Goal: Task Accomplishment & Management: Use online tool/utility

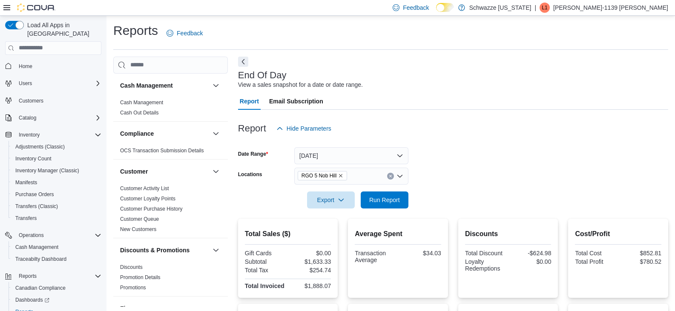
scroll to position [36, 0]
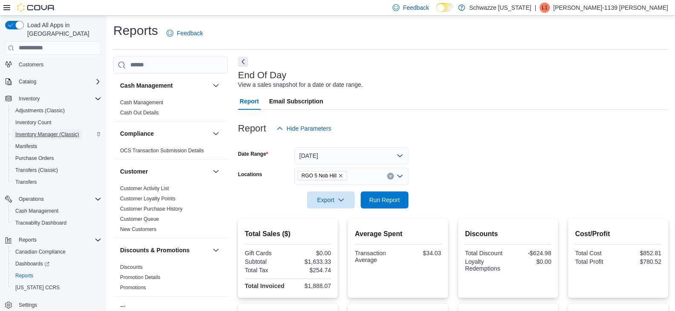
click at [46, 130] on span "Inventory Manager (Classic)" at bounding box center [47, 134] width 64 height 10
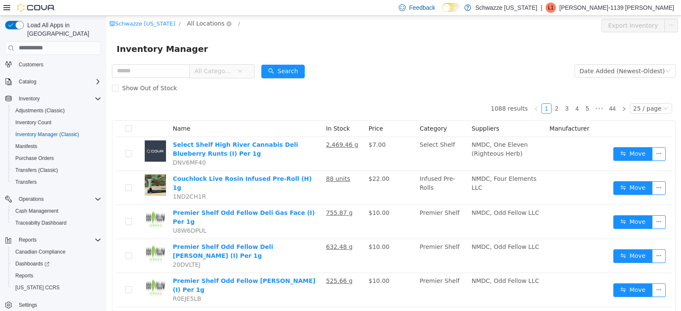
click at [208, 19] on span "All Locations" at bounding box center [205, 22] width 37 height 9
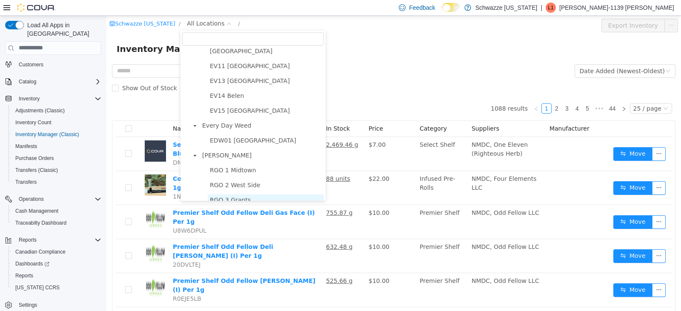
scroll to position [213, 0]
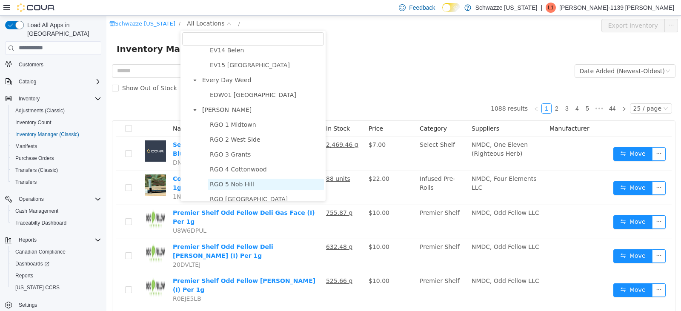
click at [235, 186] on span "RGO 5 Nob Hill" at bounding box center [232, 184] width 44 height 7
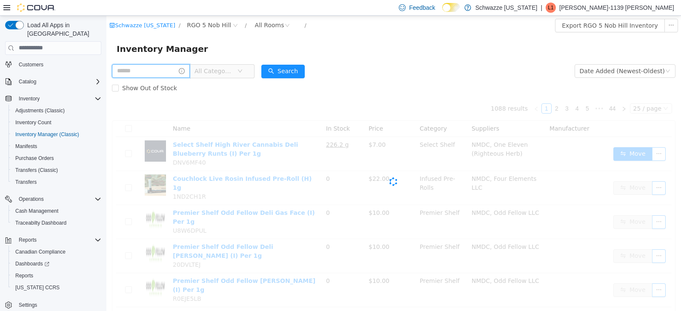
click at [148, 68] on input "text" at bounding box center [151, 71] width 78 height 14
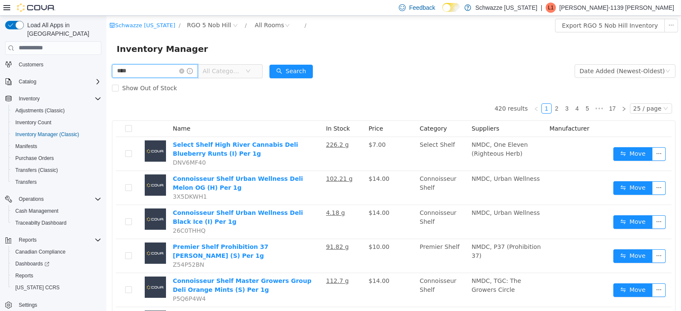
type input "****"
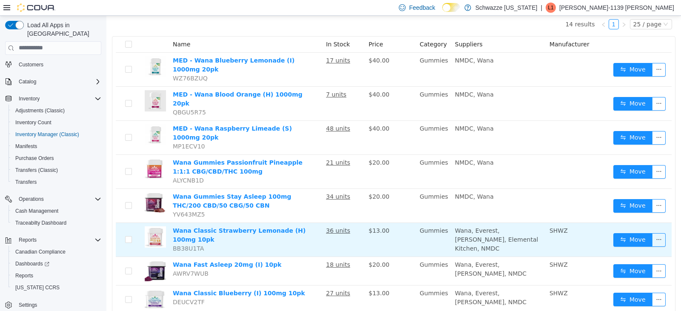
scroll to position [85, 0]
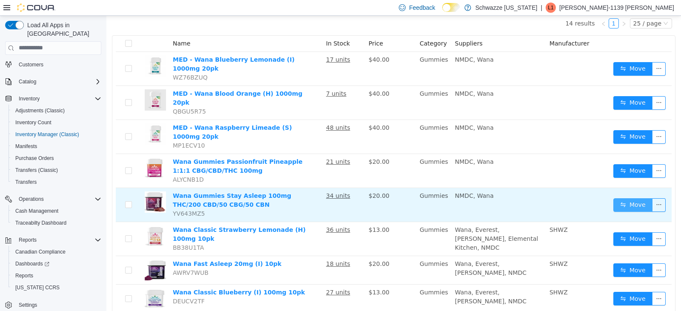
click at [623, 198] on button "Move" at bounding box center [632, 205] width 39 height 14
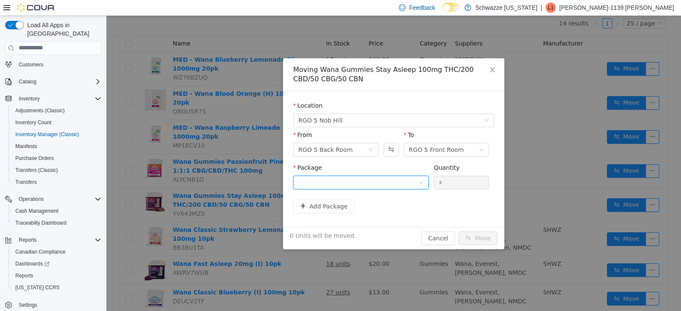
click at [373, 179] on div at bounding box center [358, 182] width 120 height 13
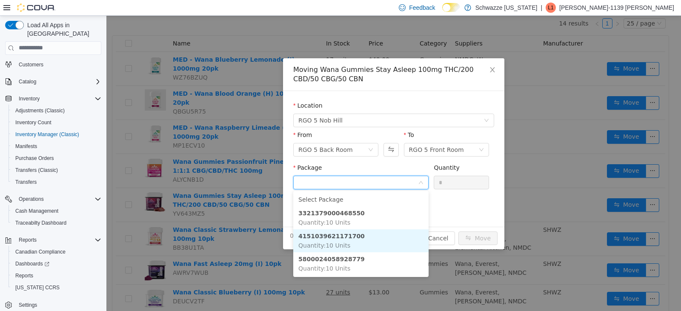
click at [352, 231] on li "4151039621171700 Quantity : 10 Units" at bounding box center [360, 240] width 135 height 23
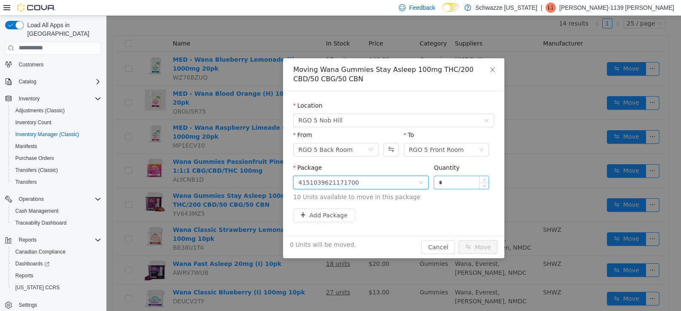
click at [436, 182] on input "*" at bounding box center [461, 182] width 54 height 13
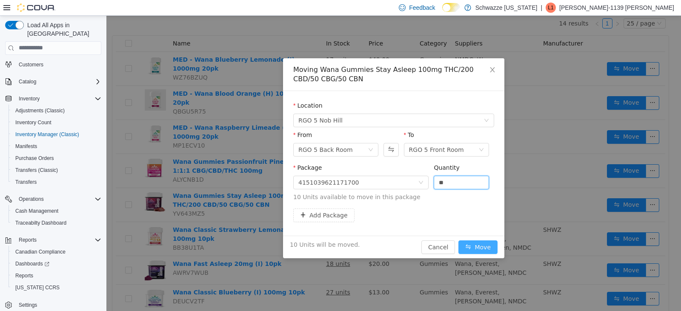
type input "**"
click at [473, 249] on button "Move" at bounding box center [477, 247] width 39 height 14
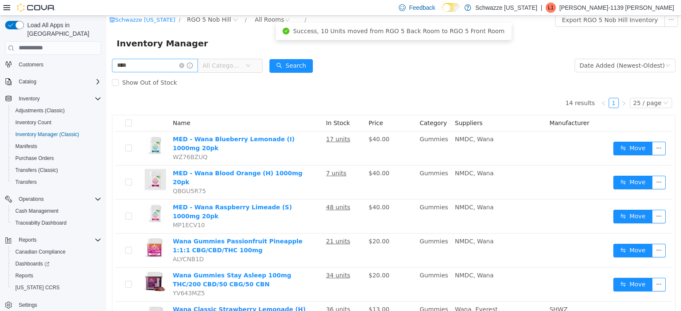
scroll to position [0, 0]
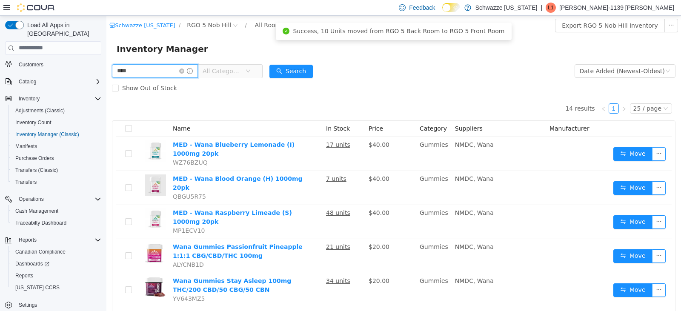
click at [159, 72] on input "****" at bounding box center [155, 71] width 86 height 14
click at [158, 72] on input "****" at bounding box center [155, 71] width 86 height 14
type input "******"
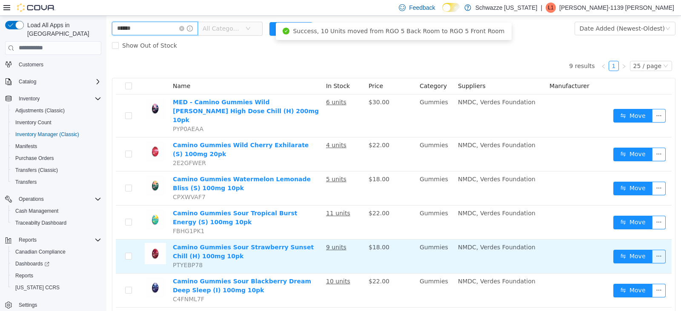
scroll to position [157, 0]
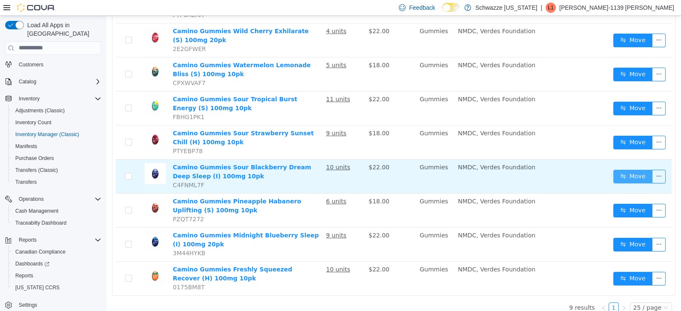
click at [633, 169] on button "Move" at bounding box center [632, 176] width 39 height 14
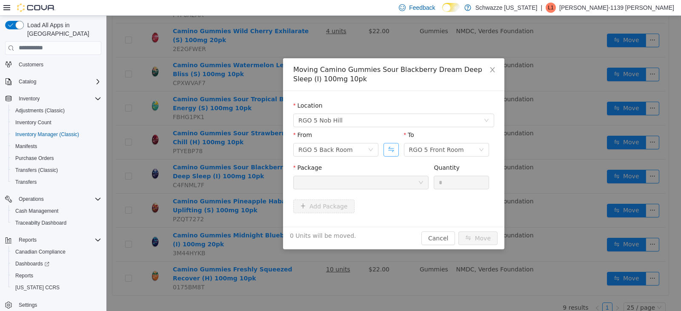
click at [391, 153] on button "Swap" at bounding box center [391, 150] width 15 height 14
click at [496, 70] on icon "icon: close" at bounding box center [492, 69] width 7 height 7
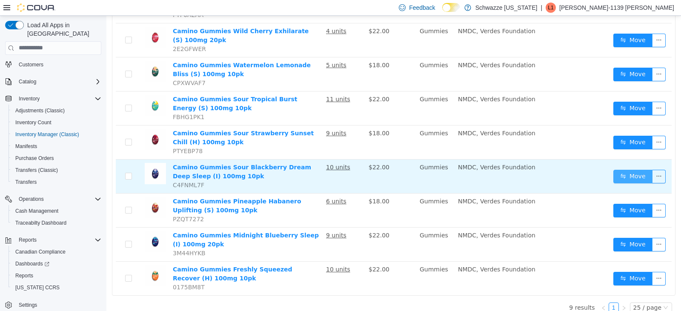
click at [628, 169] on button "Move" at bounding box center [632, 176] width 39 height 14
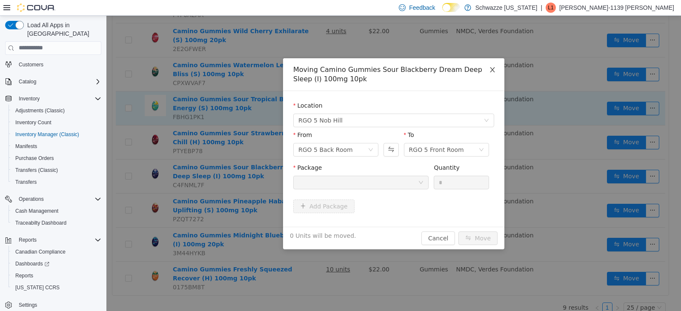
drag, startPoint x: 488, startPoint y: 68, endPoint x: 457, endPoint y: 83, distance: 34.5
click at [489, 68] on span "Close" at bounding box center [493, 70] width 24 height 24
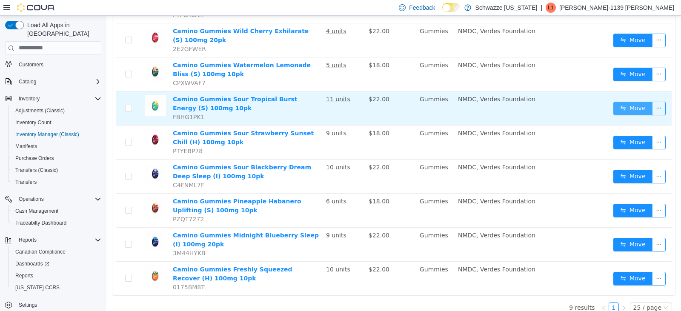
click at [636, 101] on button "Move" at bounding box center [632, 108] width 39 height 14
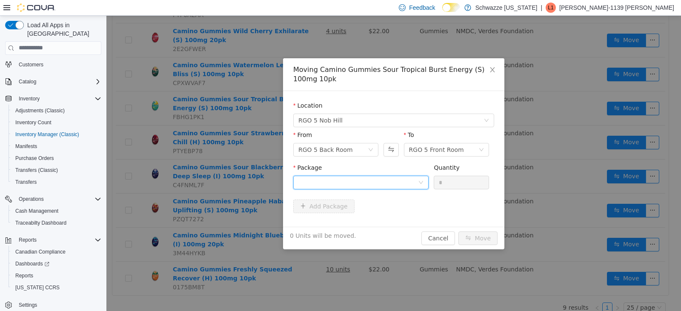
click at [367, 183] on div at bounding box center [358, 182] width 120 height 13
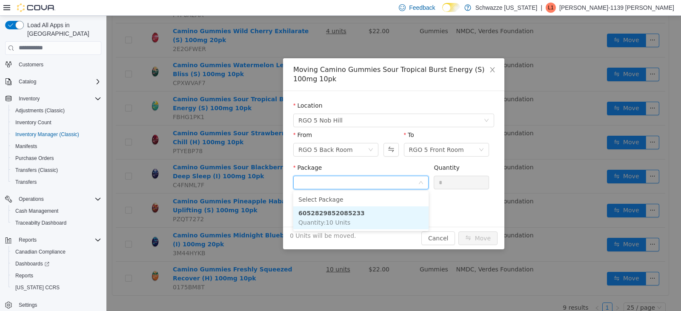
click at [364, 218] on li "6052829852085233 Quantity : 10 Units" at bounding box center [360, 217] width 135 height 23
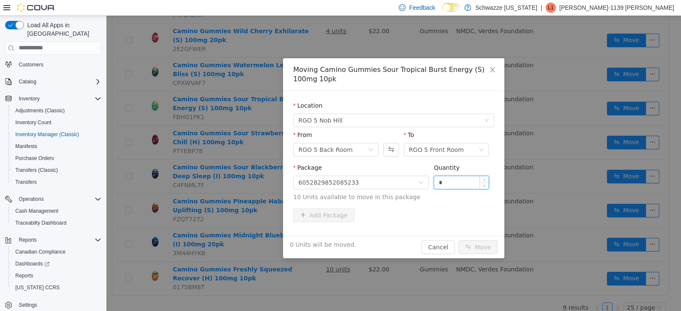
click at [438, 182] on input "*" at bounding box center [461, 182] width 54 height 13
type input "**"
click at [470, 247] on button "Move" at bounding box center [477, 247] width 39 height 14
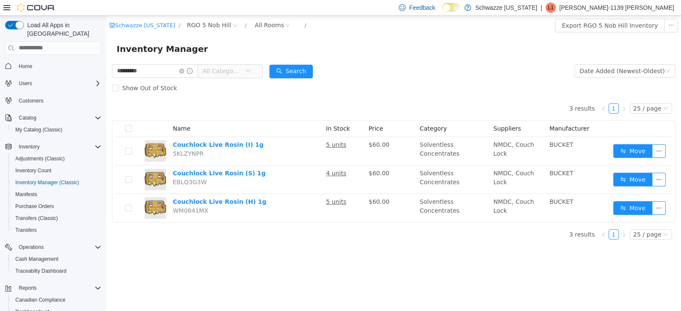
scroll to position [48, 0]
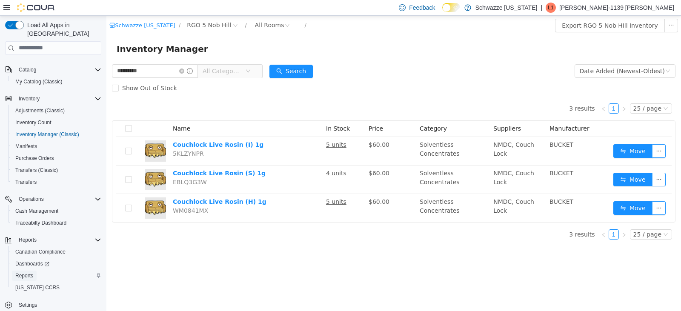
click at [29, 272] on span "Reports" at bounding box center [24, 275] width 18 height 7
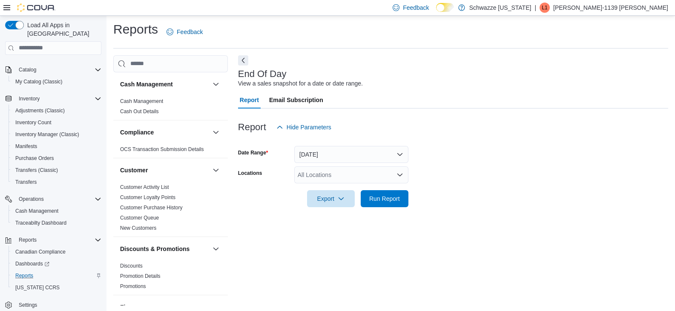
scroll to position [3, 0]
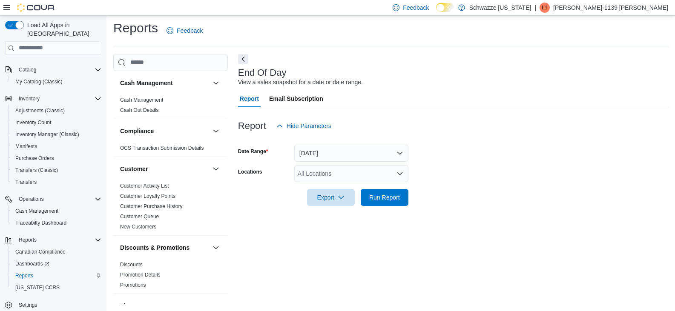
click at [351, 171] on div "All Locations" at bounding box center [351, 173] width 114 height 17
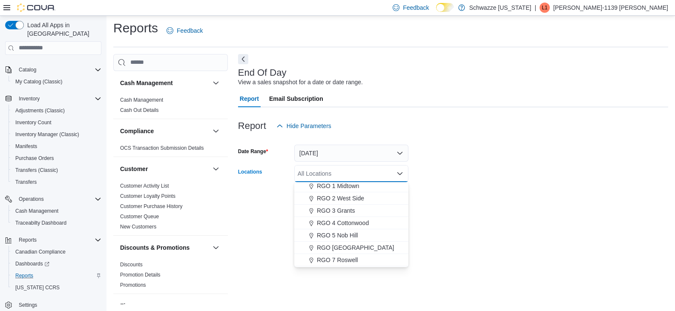
scroll to position [255, 0]
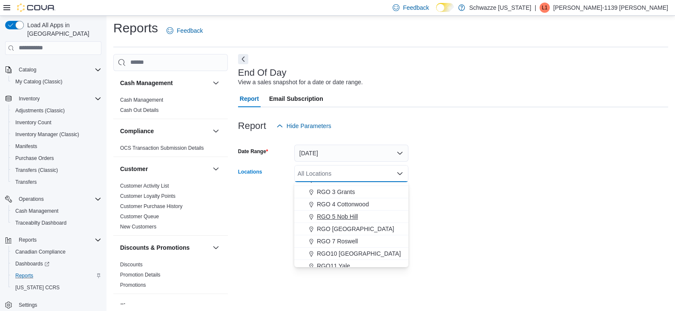
click at [349, 222] on button "RGO 5 Nob Hill" at bounding box center [351, 217] width 114 height 12
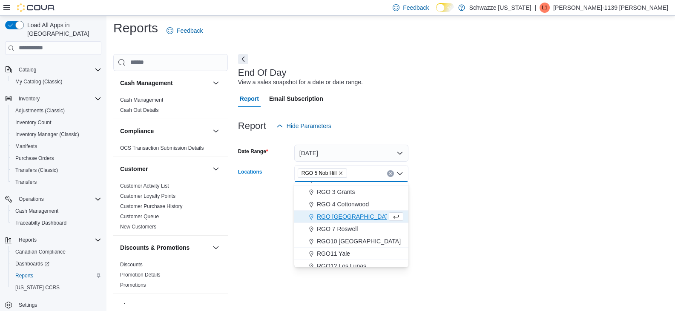
click at [447, 199] on form "Date Range [DATE] Locations RGO 5 [GEOGRAPHIC_DATA] Combo box. Selected. RGO 5 …" at bounding box center [453, 171] width 430 height 72
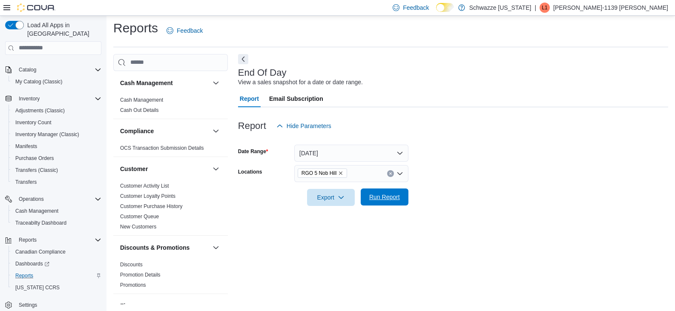
click at [375, 201] on span "Run Report" at bounding box center [384, 197] width 31 height 9
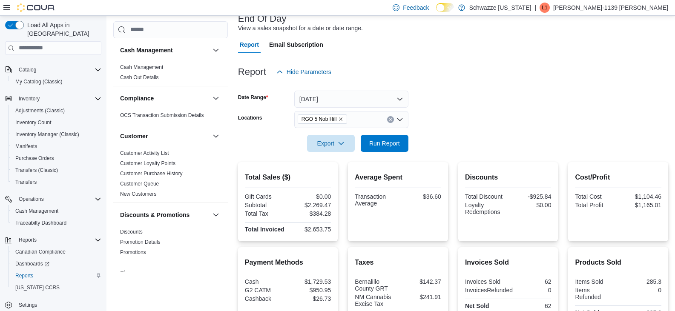
scroll to position [43, 0]
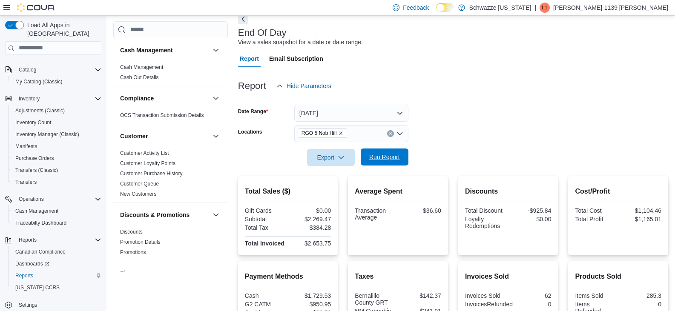
click at [393, 160] on span "Run Report" at bounding box center [384, 157] width 31 height 9
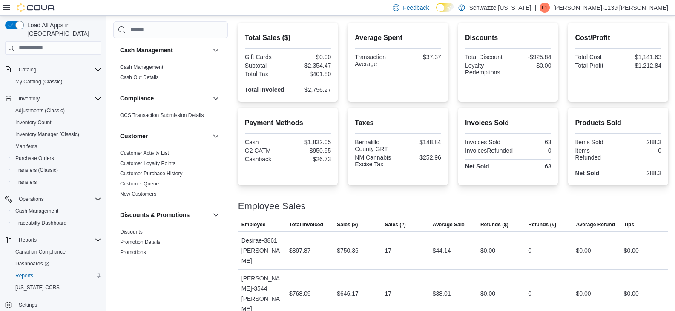
scroll to position [171, 0]
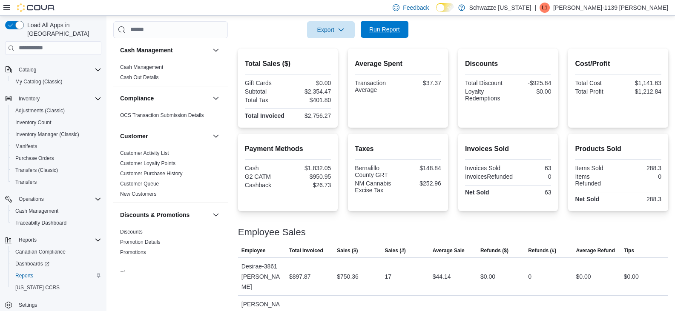
click at [398, 35] on span "Run Report" at bounding box center [384, 29] width 37 height 17
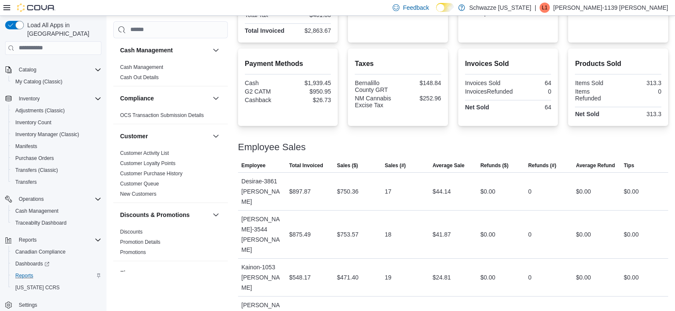
scroll to position [128, 0]
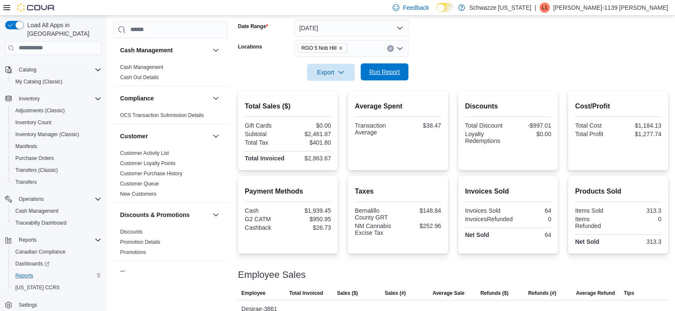
click at [391, 75] on span "Run Report" at bounding box center [384, 72] width 31 height 9
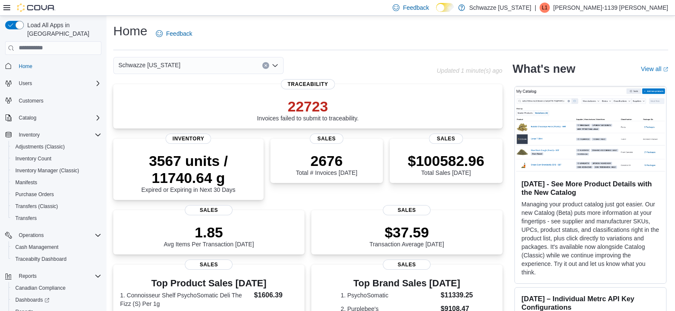
click at [274, 64] on icon "Open list of options" at bounding box center [275, 65] width 7 height 7
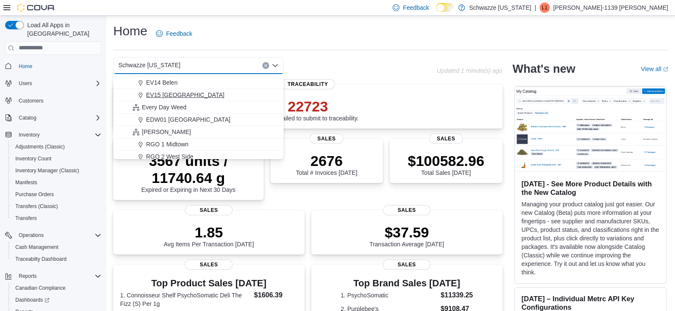
scroll to position [213, 0]
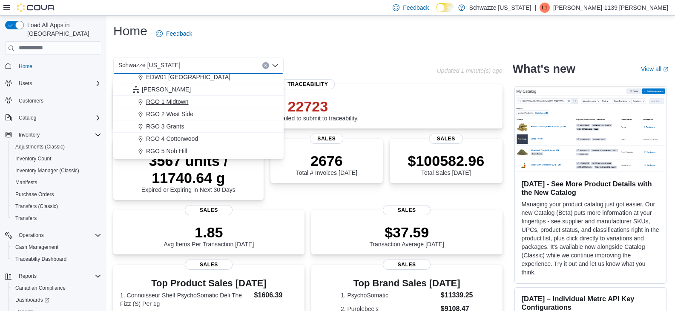
click at [176, 98] on span "RGO 1 Midtown" at bounding box center [167, 101] width 43 height 9
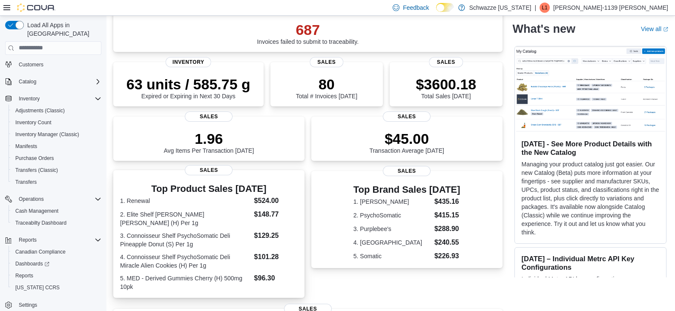
scroll to position [85, 0]
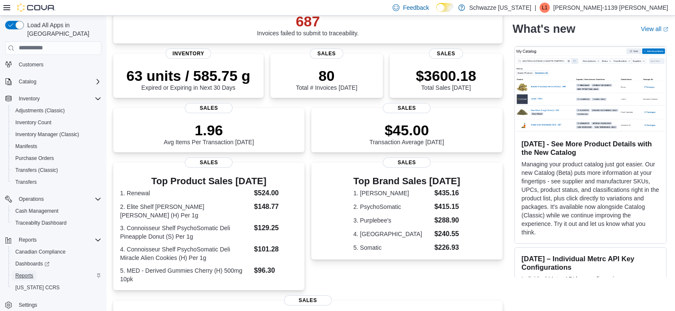
click at [24, 272] on span "Reports" at bounding box center [24, 275] width 18 height 7
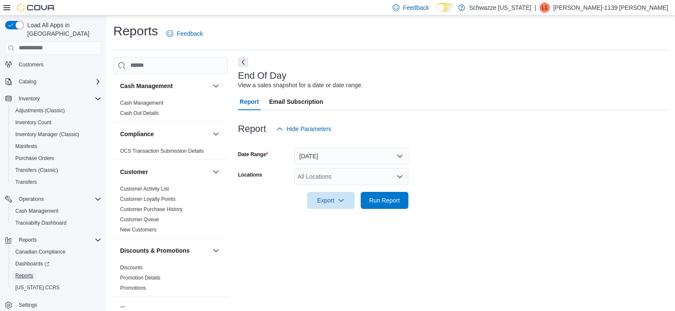
scroll to position [3, 0]
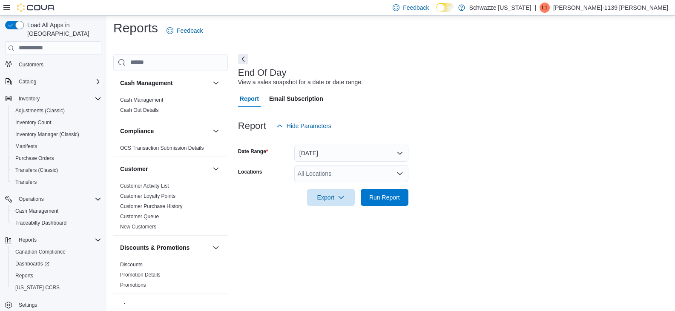
click at [386, 173] on div "All Locations" at bounding box center [351, 173] width 114 height 17
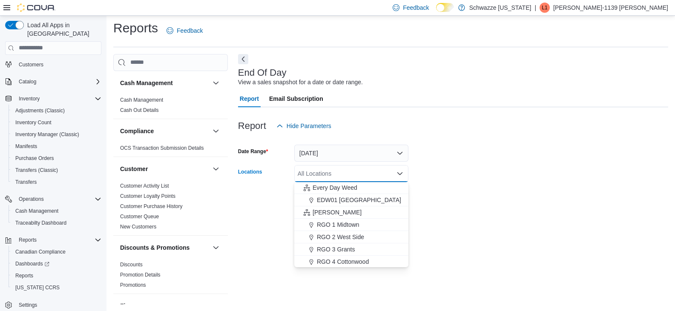
scroll to position [213, 0]
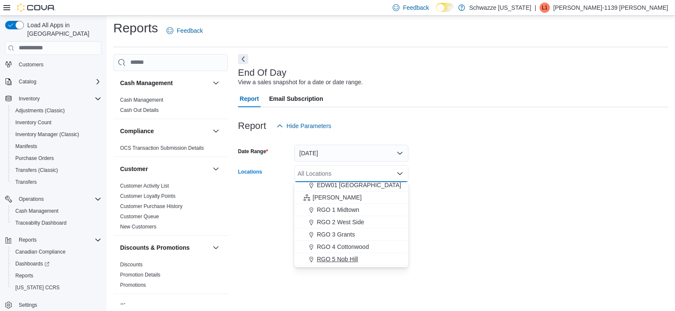
click at [344, 257] on span "RGO 5 Nob Hill" at bounding box center [337, 259] width 41 height 9
drag, startPoint x: 547, startPoint y: 179, endPoint x: 434, endPoint y: 199, distance: 115.1
click at [548, 179] on form "Date Range [DATE] Locations RGO 5 [GEOGRAPHIC_DATA] Combo box. Selected. RGO 5 …" at bounding box center [453, 171] width 430 height 72
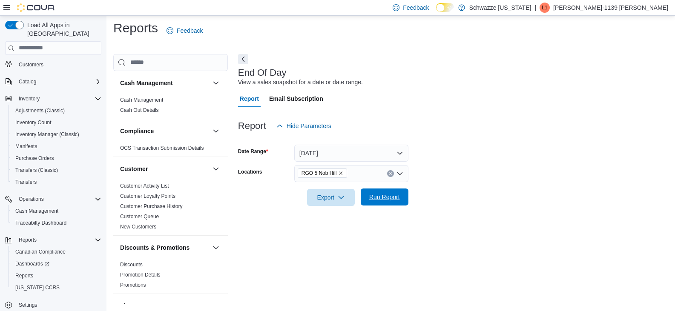
click at [377, 197] on span "Run Report" at bounding box center [384, 197] width 31 height 9
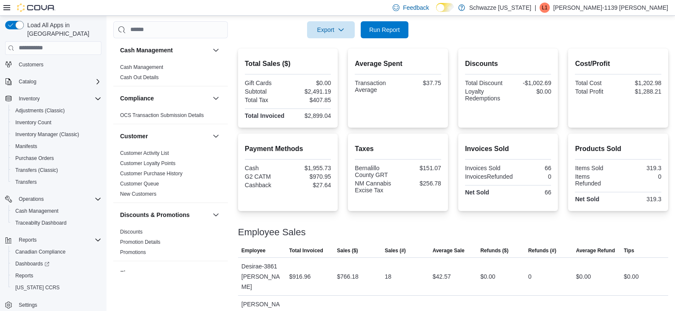
scroll to position [43, 0]
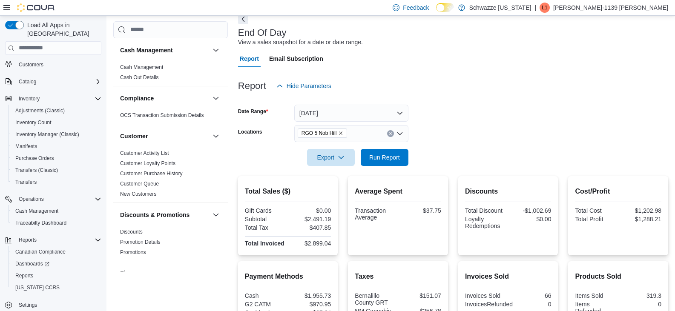
click at [341, 129] on span "RGO 5 Nob Hill" at bounding box center [322, 133] width 42 height 9
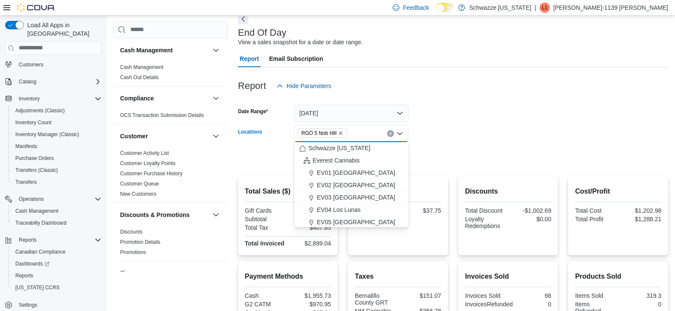
click at [341, 131] on icon "Remove RGO 5 Nob Hill from selection in this group" at bounding box center [340, 133] width 5 height 5
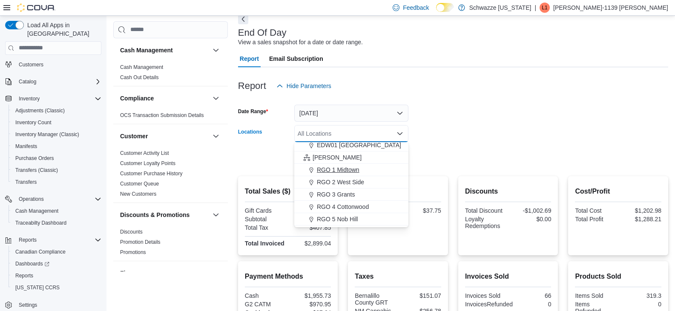
click at [355, 170] on span "RGO 1 Midtown" at bounding box center [338, 170] width 43 height 9
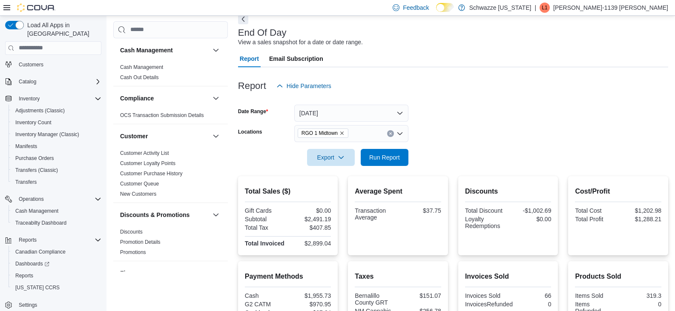
click at [484, 128] on form "Date Range [DATE] Locations RGO 1 Midtown Export Run Report" at bounding box center [453, 131] width 430 height 72
click at [373, 160] on span "Run Report" at bounding box center [384, 157] width 31 height 9
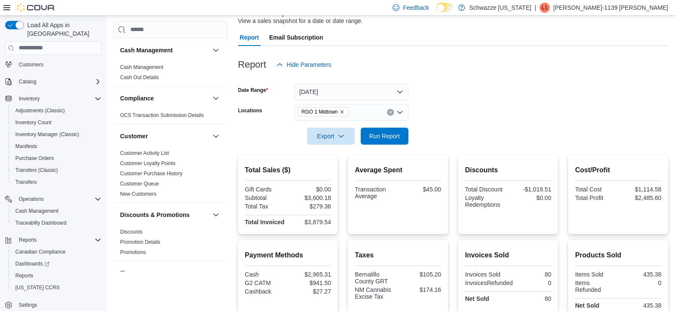
scroll to position [60, 0]
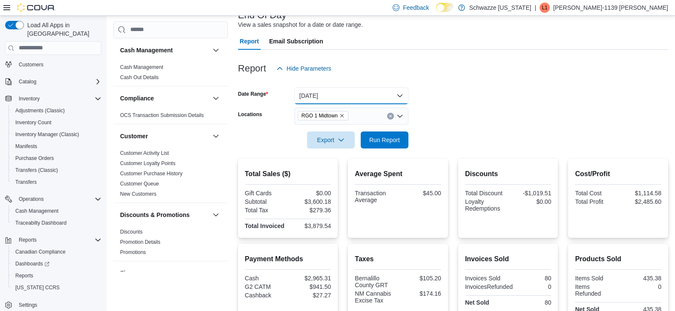
click at [316, 102] on button "[DATE]" at bounding box center [351, 95] width 114 height 17
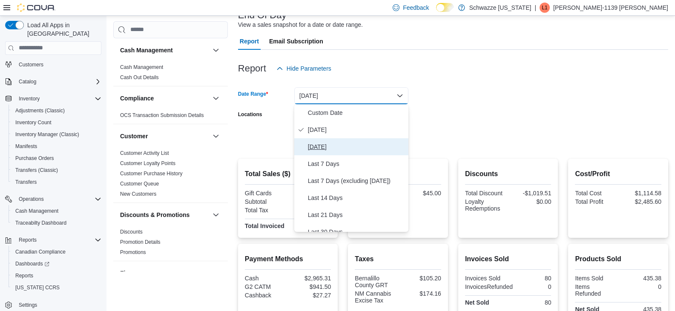
click at [320, 143] on span "[DATE]" at bounding box center [356, 147] width 97 height 10
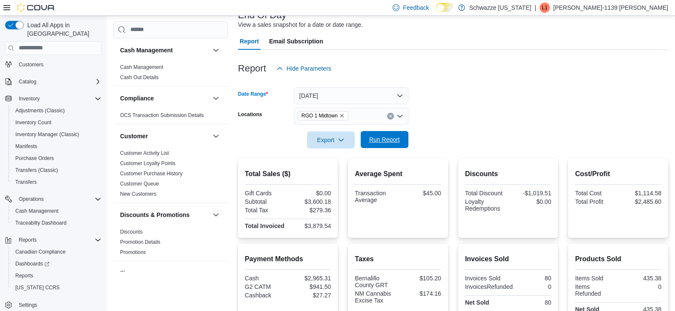
click at [380, 139] on span "Run Report" at bounding box center [384, 139] width 31 height 9
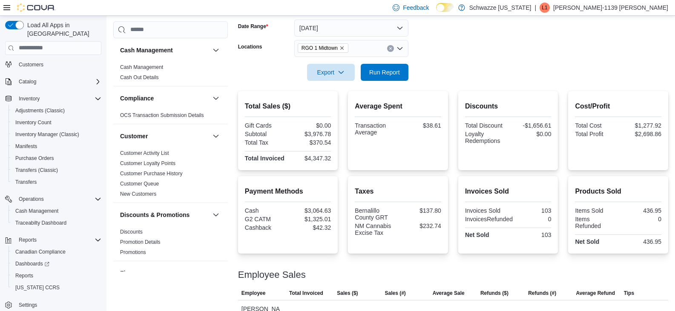
scroll to position [113, 0]
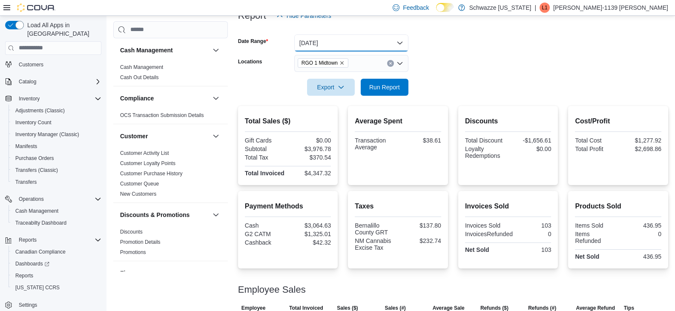
click at [354, 49] on button "[DATE]" at bounding box center [351, 42] width 114 height 17
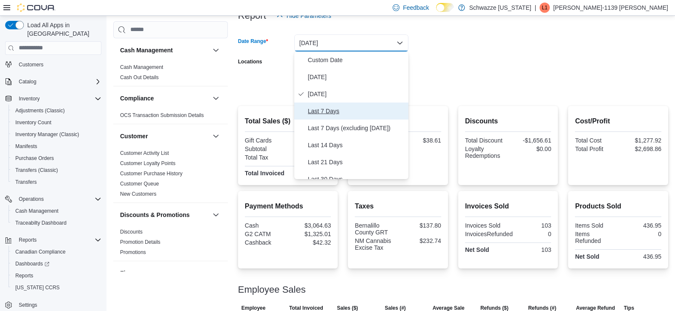
click at [334, 106] on span "Last 7 Days" at bounding box center [356, 111] width 97 height 10
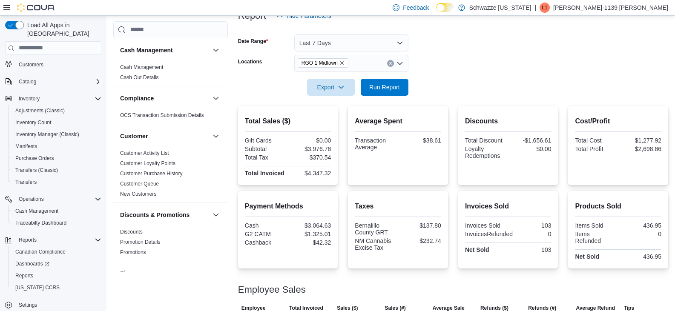
click at [447, 80] on form "Date Range Last 7 Days Locations RGO 1 Midtown Export Run Report" at bounding box center [453, 60] width 430 height 72
click at [357, 90] on div "Export" at bounding box center [333, 87] width 52 height 17
click at [368, 86] on span "Run Report" at bounding box center [384, 86] width 37 height 17
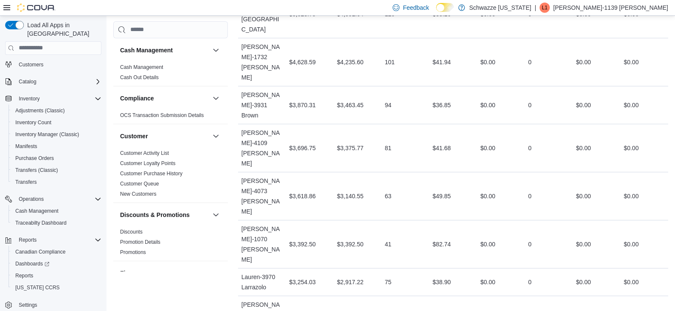
scroll to position [467, 0]
